Goal: Check status

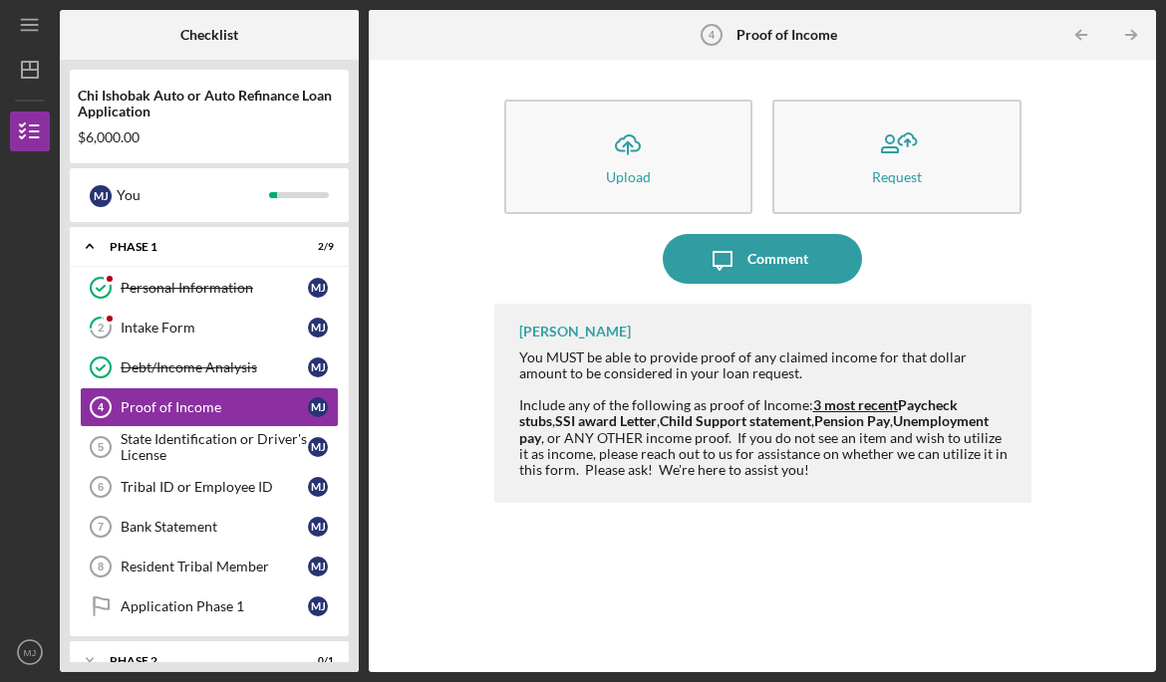
scroll to position [76, 0]
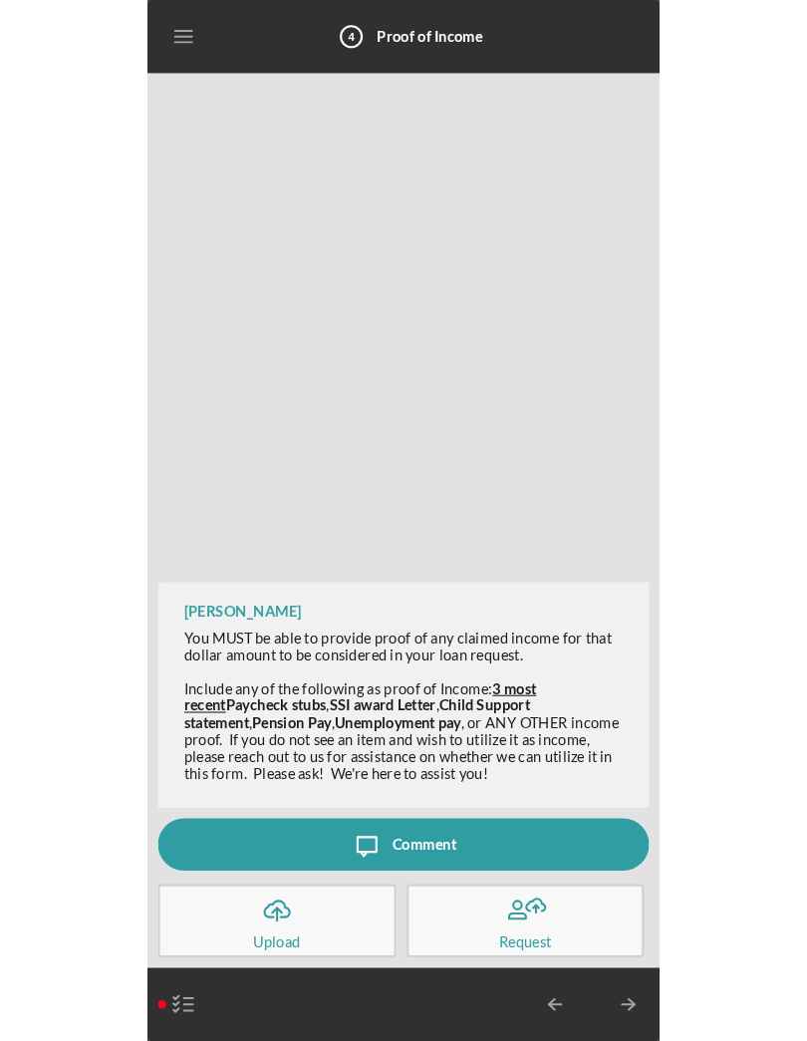
scroll to position [76, 0]
